Goal: Information Seeking & Learning: Learn about a topic

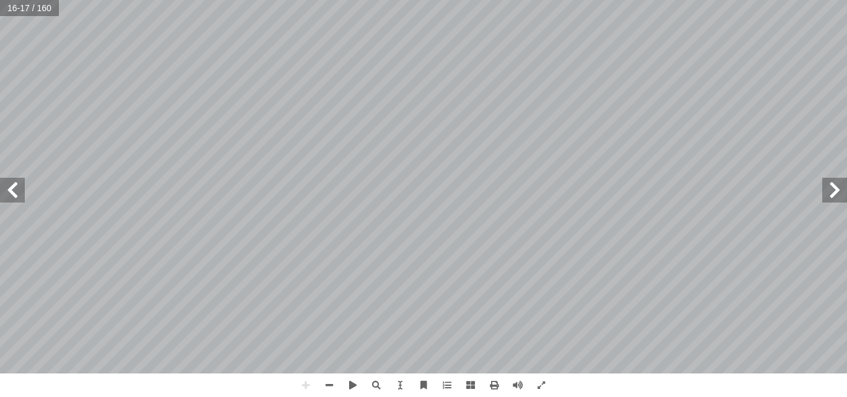
click at [11, 193] on span at bounding box center [12, 190] width 25 height 25
click at [12, 200] on span at bounding box center [12, 190] width 25 height 25
click at [18, 197] on span at bounding box center [12, 190] width 25 height 25
click at [837, 192] on span at bounding box center [834, 190] width 25 height 25
click at [433, 0] on html "الصفحة الرئيسية الصف الأول الصف الثاني الصف الثالث الصف الرابع الصف الخامس الصف…" at bounding box center [423, 56] width 847 height 113
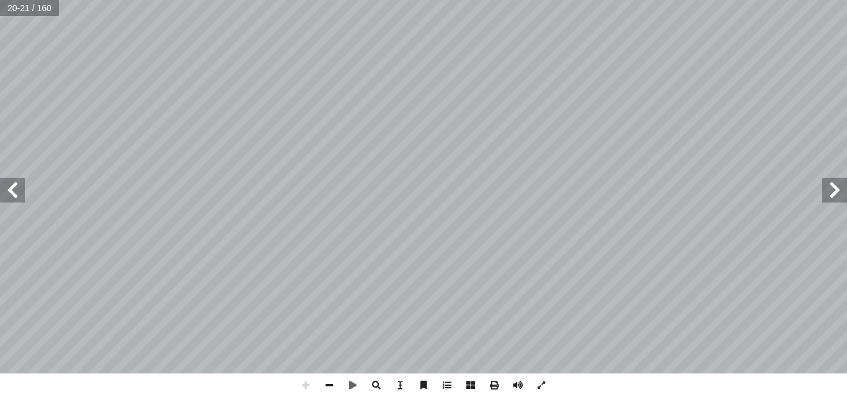
click at [14, 197] on span at bounding box center [12, 190] width 25 height 25
click at [729, 388] on div "١٨ ُ ة َ راء ِ ق ْ ال ُ فاة ْ ح َ ل ُّ الس َ و ُ ب َ ن ْ ر أ � ْ ال : أ ا َ ر ْ…" at bounding box center [423, 198] width 847 height 397
click at [706, 378] on div "١٨ ُ ة َ راء ِ ق ْ ال ُ فاة ْ ح َ ل ُّ الس َ و ُ ب َ ن ْ ر أ � ْ ال : أ ا َ ر ْ…" at bounding box center [423, 198] width 847 height 397
